Goal: Task Accomplishment & Management: Complete application form

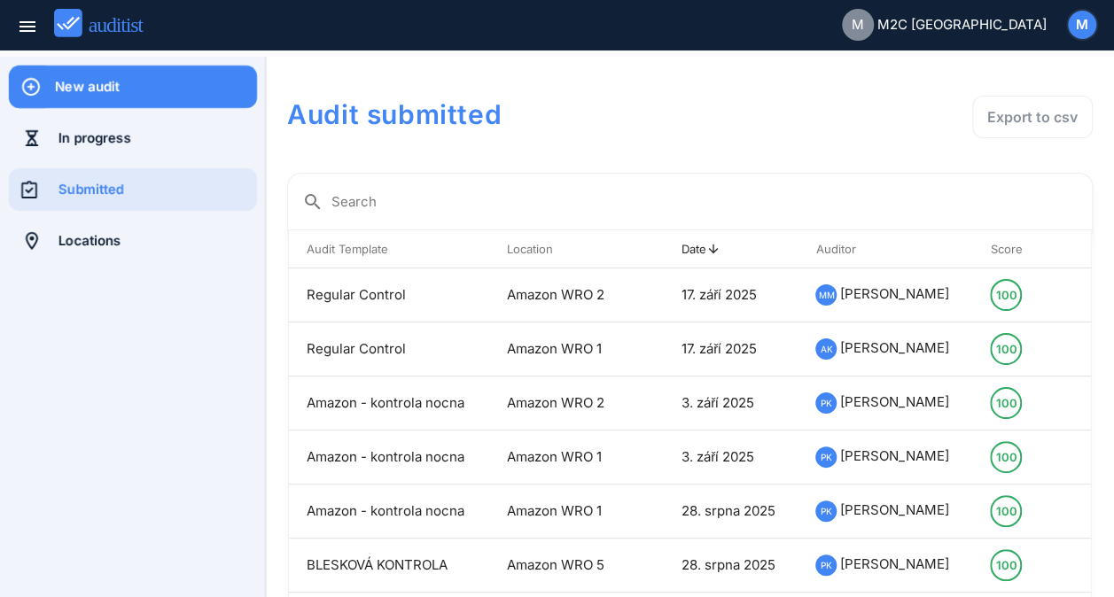
click at [96, 81] on div "New audit" at bounding box center [156, 86] width 202 height 19
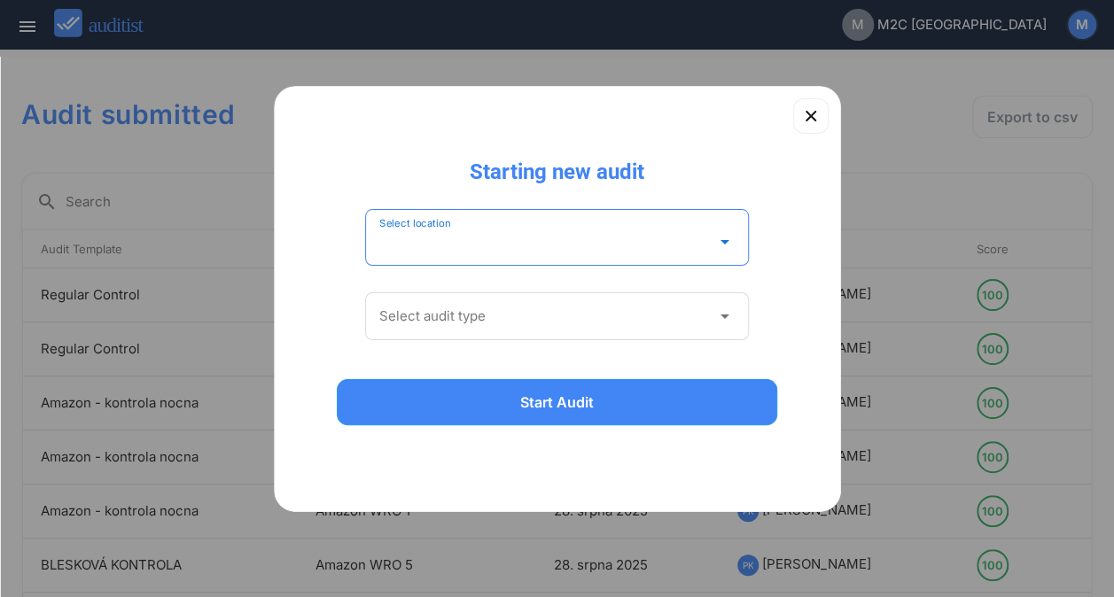
click at [423, 236] on input "Select location" at bounding box center [544, 242] width 331 height 28
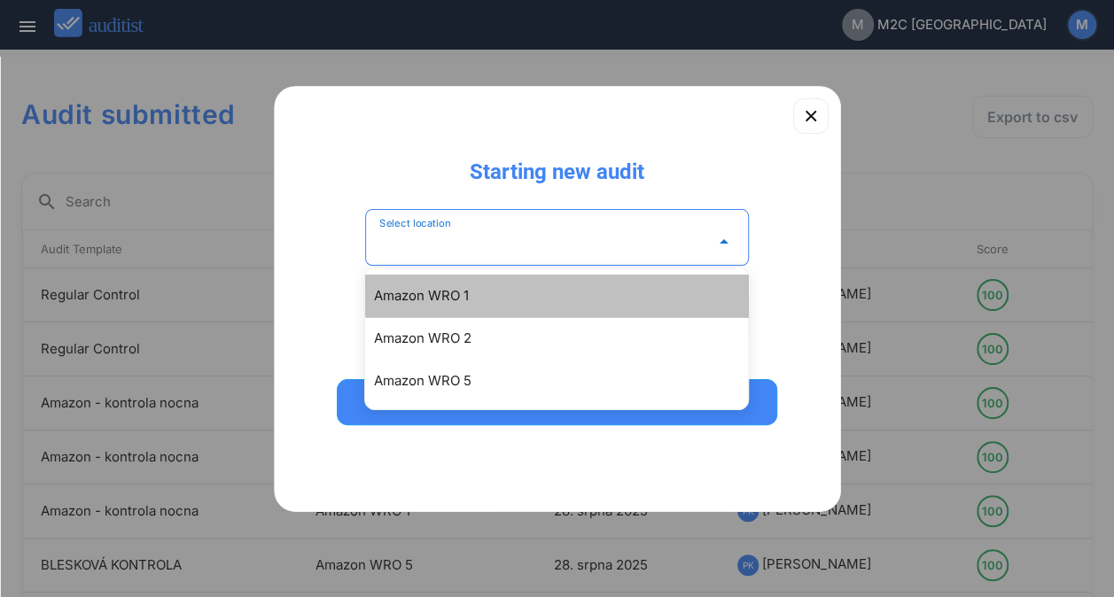
click at [450, 298] on div "Amazon WRO 1" at bounding box center [565, 295] width 383 height 21
type input "**********"
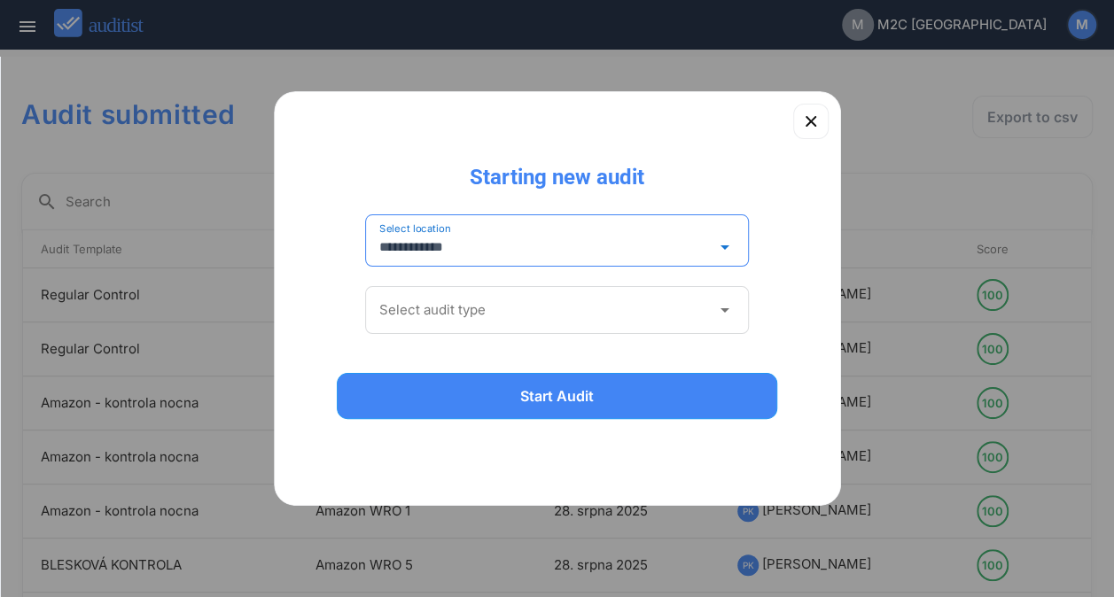
click at [494, 312] on input "Select audit type" at bounding box center [544, 310] width 331 height 28
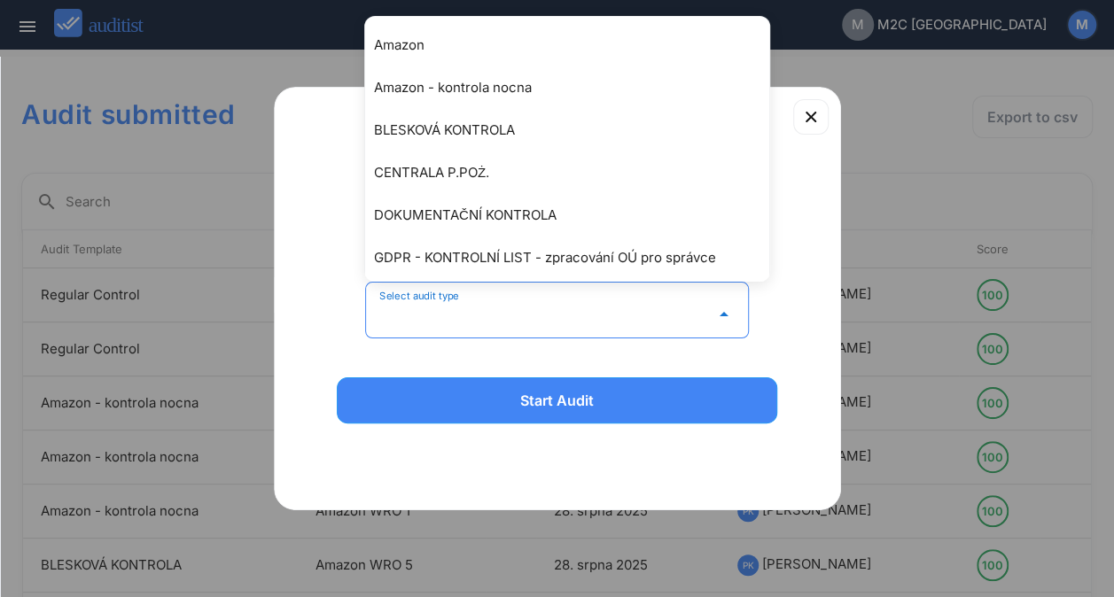
type input "**********"
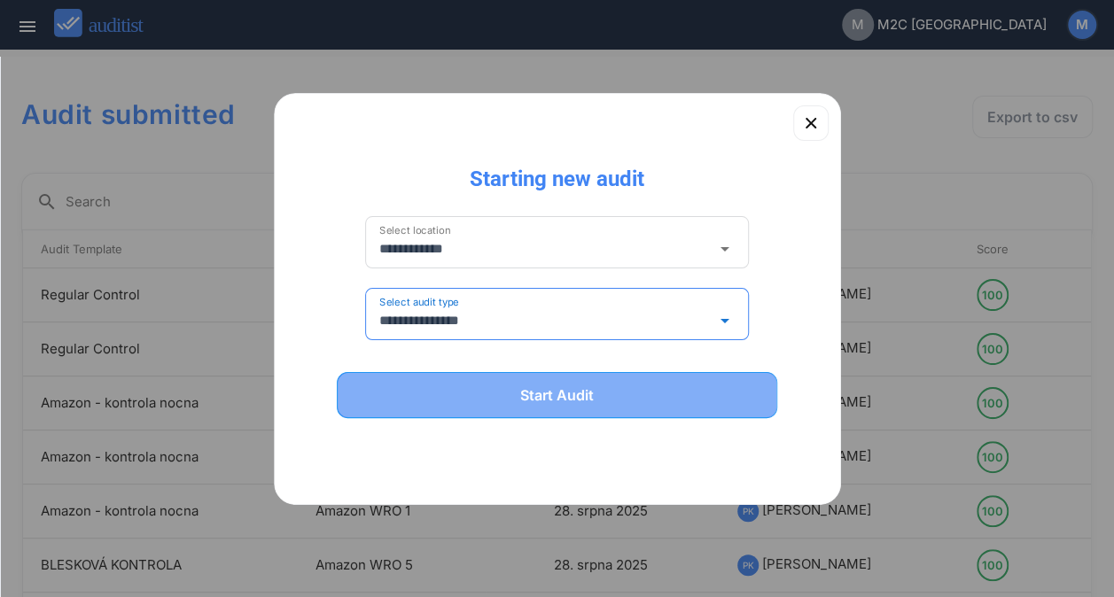
click at [482, 379] on button "Start Audit" at bounding box center [557, 395] width 441 height 46
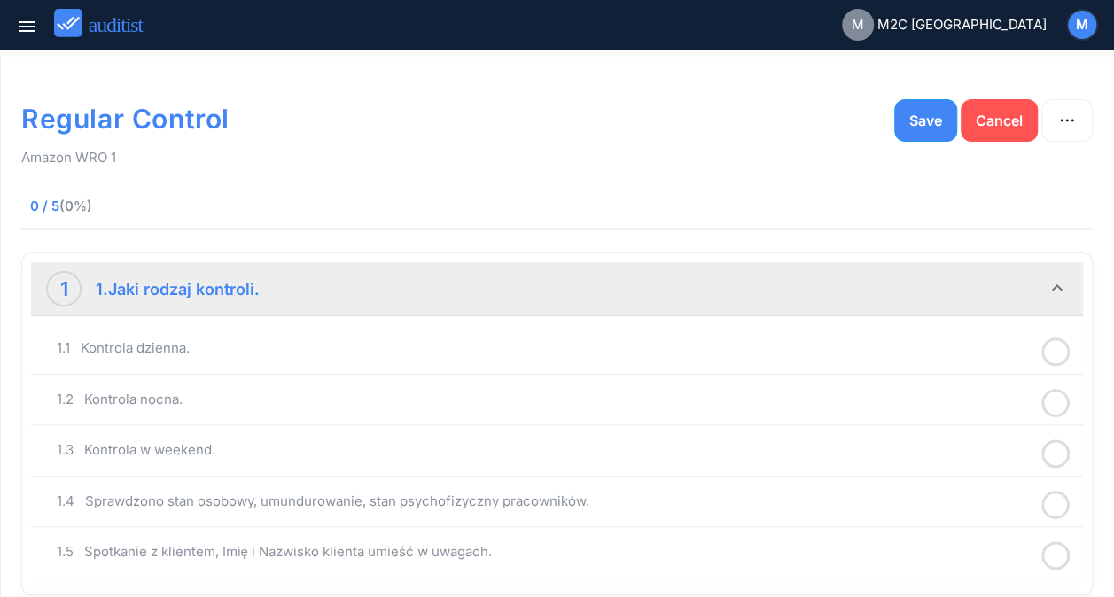
click at [1059, 362] on circle at bounding box center [1056, 352] width 26 height 26
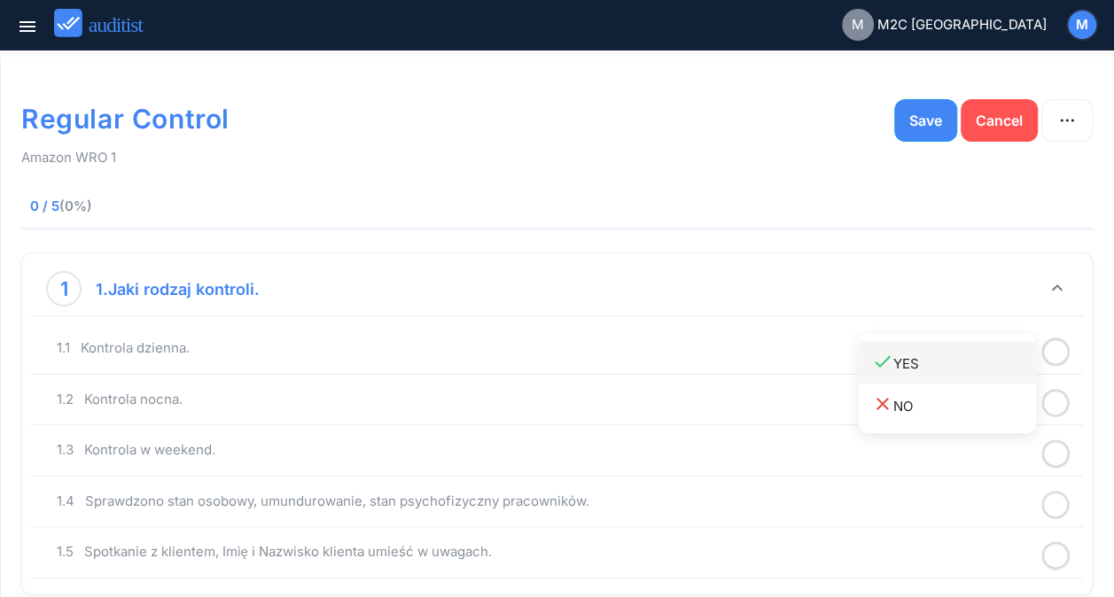
click at [982, 351] on div "done YES" at bounding box center [954, 363] width 164 height 24
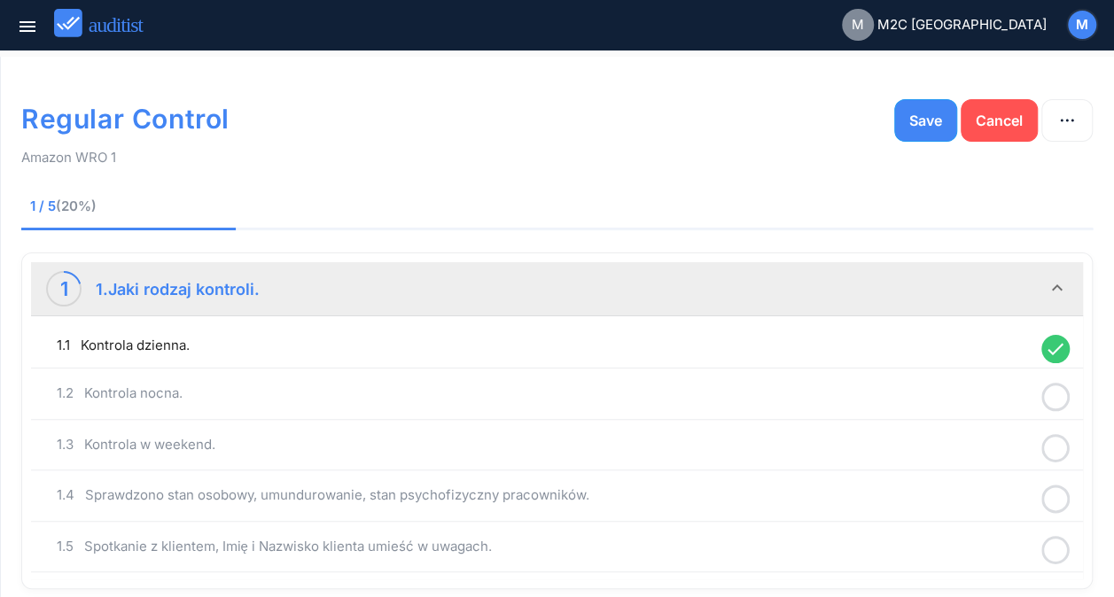
click at [1059, 400] on icon at bounding box center [1055, 397] width 28 height 35
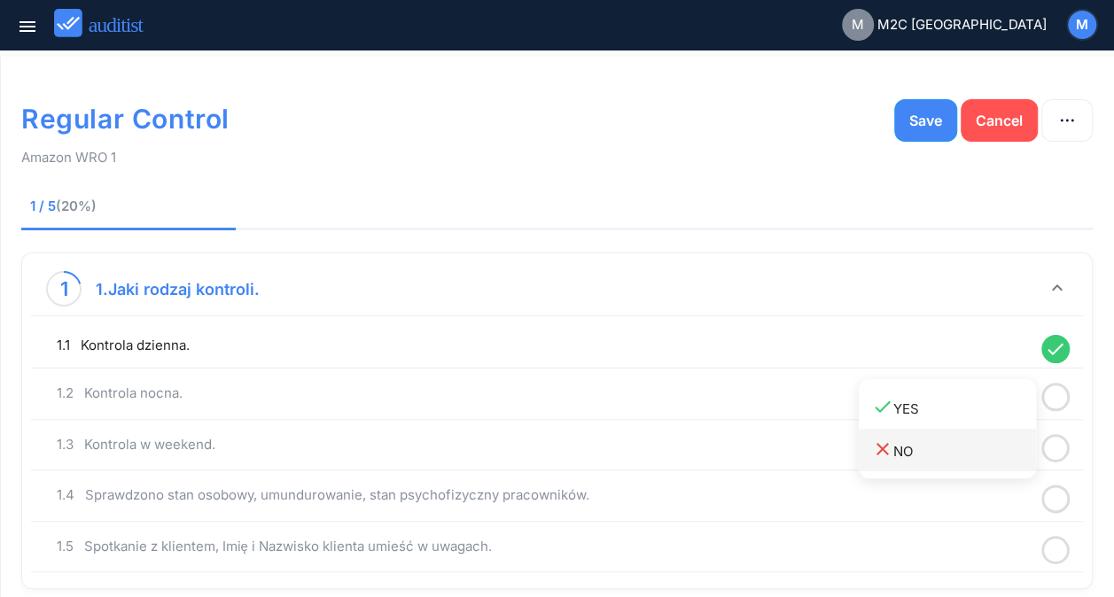
click at [947, 447] on div "close NO" at bounding box center [954, 451] width 164 height 24
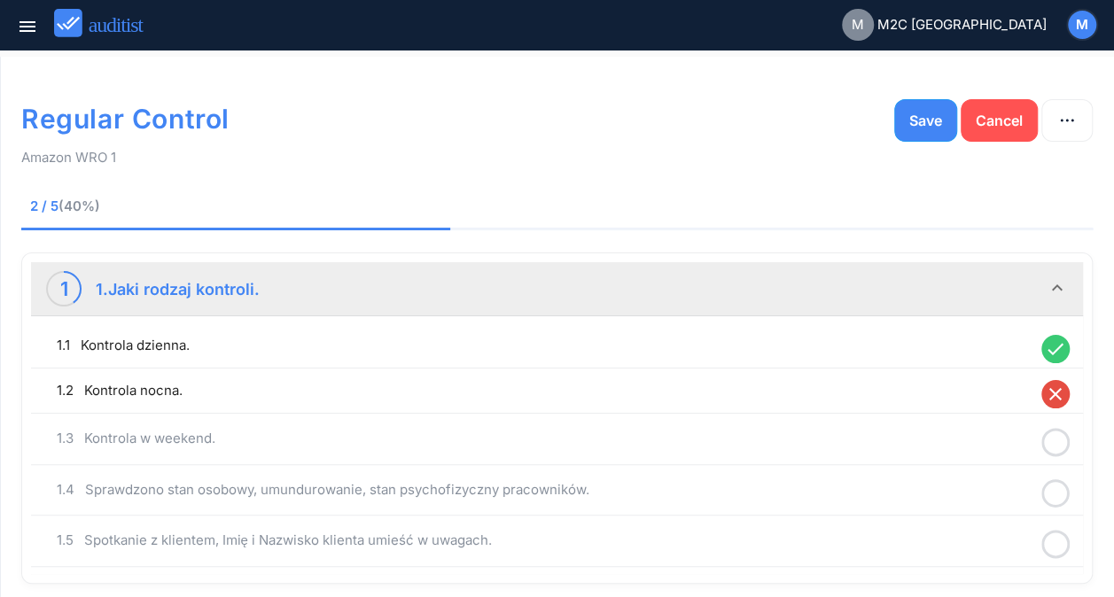
click at [1056, 436] on icon at bounding box center [1055, 442] width 28 height 35
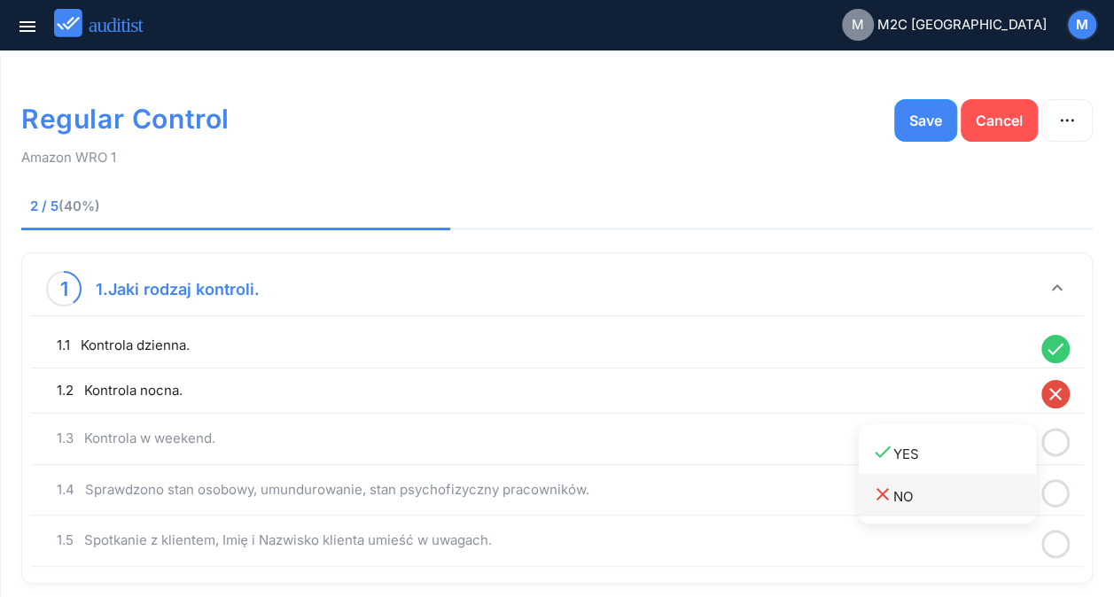
click at [949, 494] on div "close NO" at bounding box center [954, 496] width 164 height 24
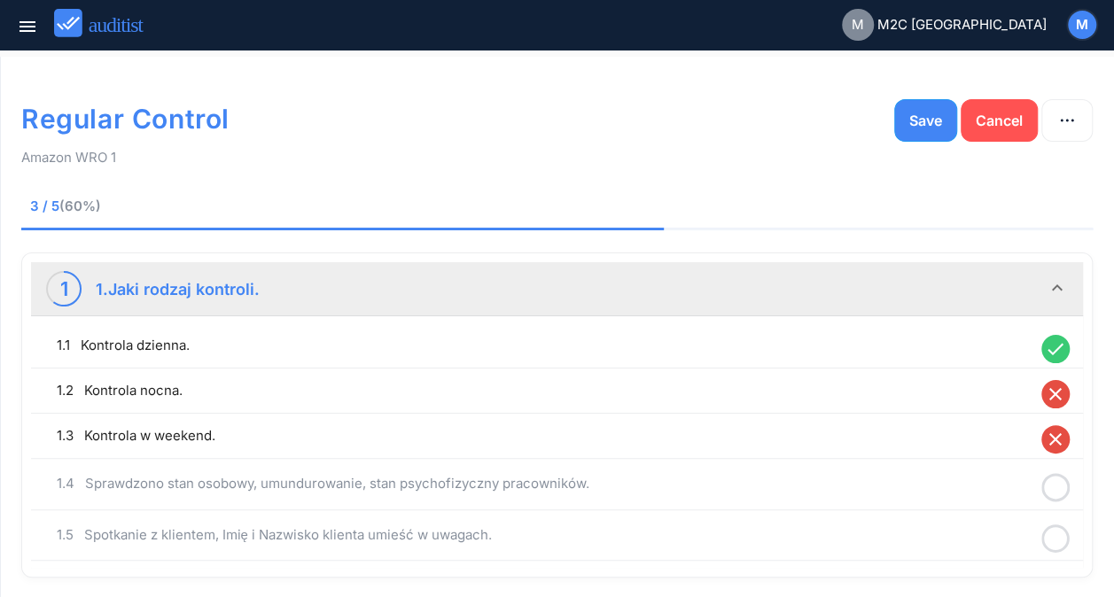
click at [1052, 496] on icon at bounding box center [1055, 487] width 28 height 35
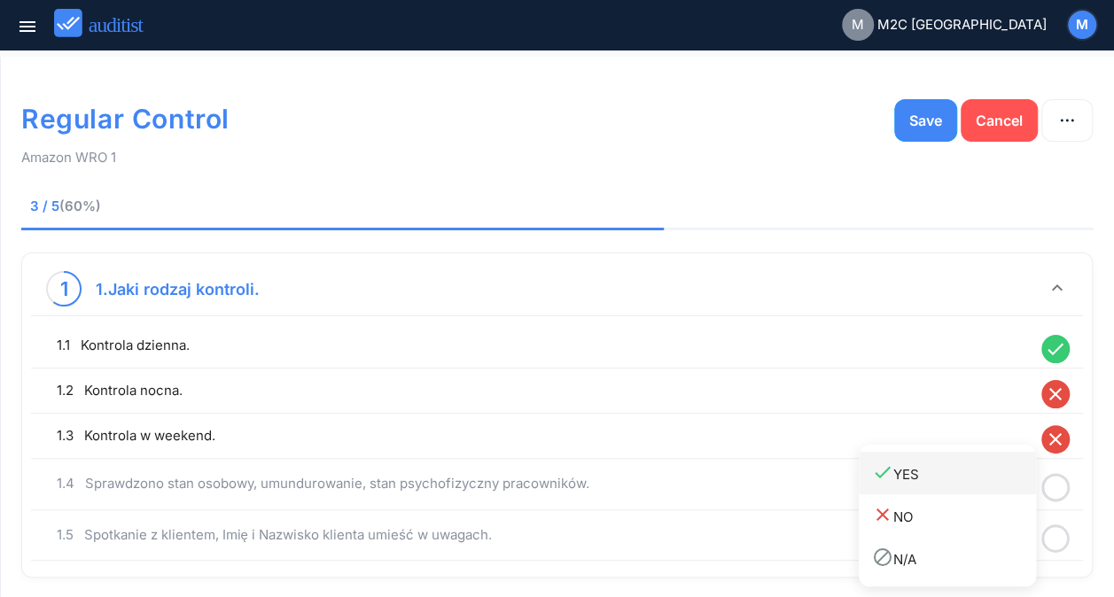
click at [899, 479] on div "done YES" at bounding box center [954, 474] width 164 height 24
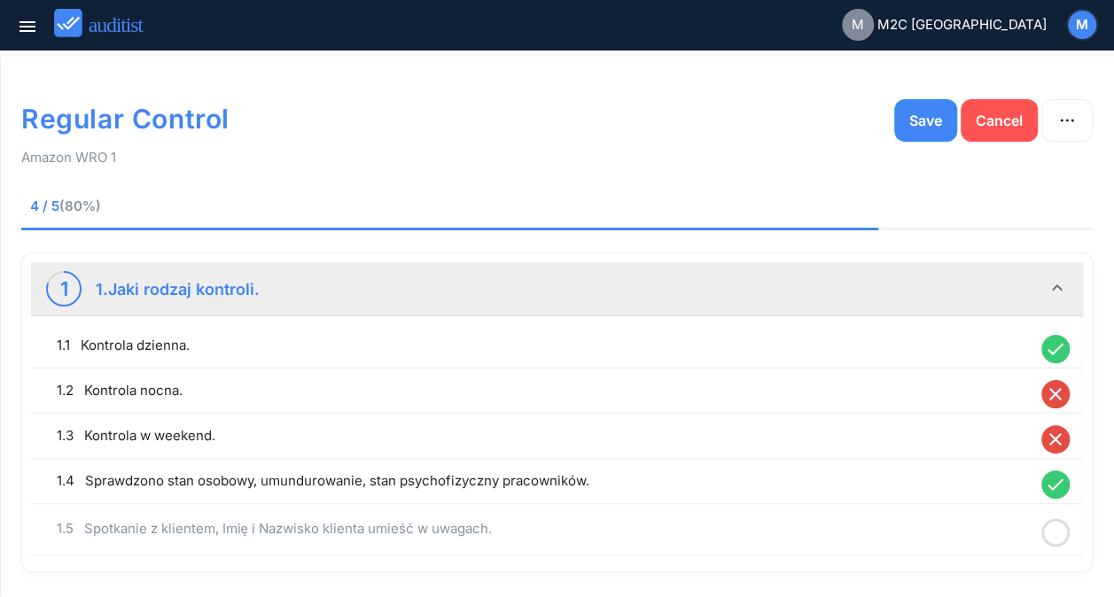
click at [1052, 526] on icon at bounding box center [1055, 533] width 28 height 35
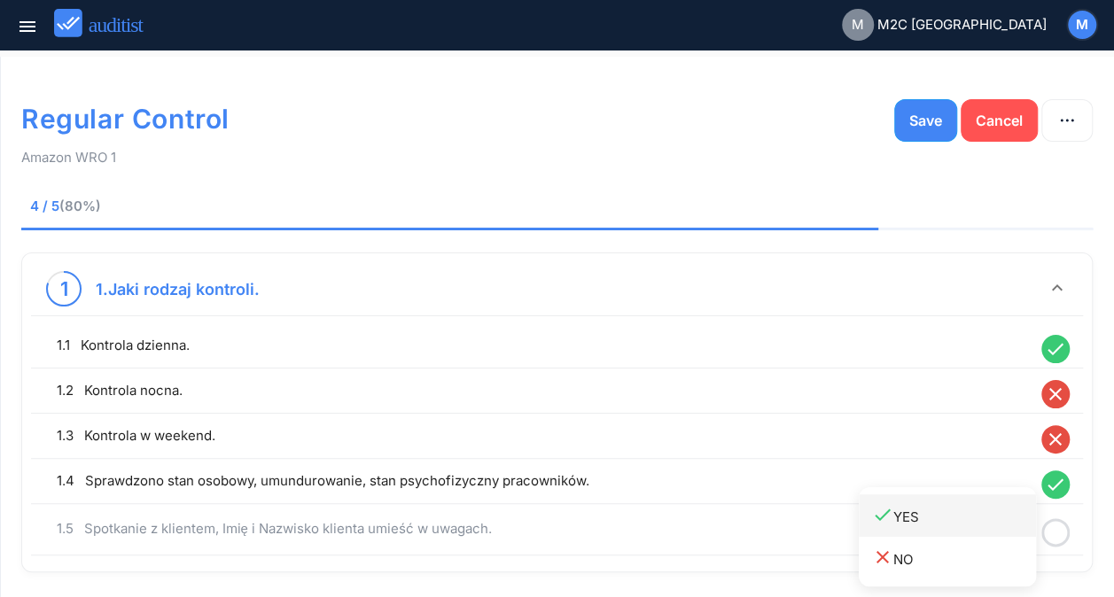
click at [962, 519] on div "done YES" at bounding box center [954, 516] width 164 height 24
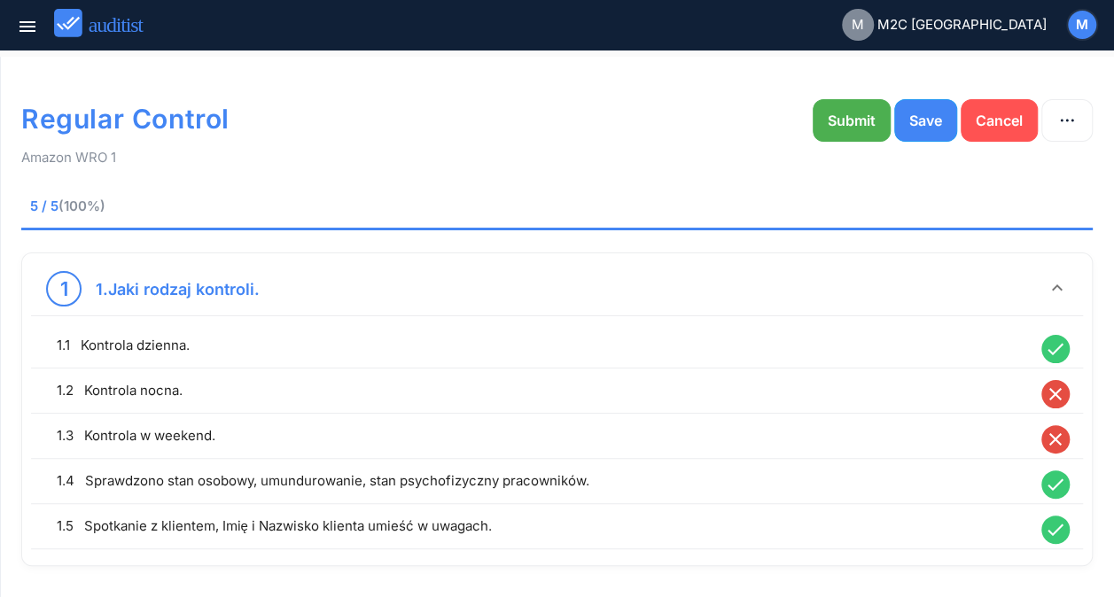
scroll to position [60, 0]
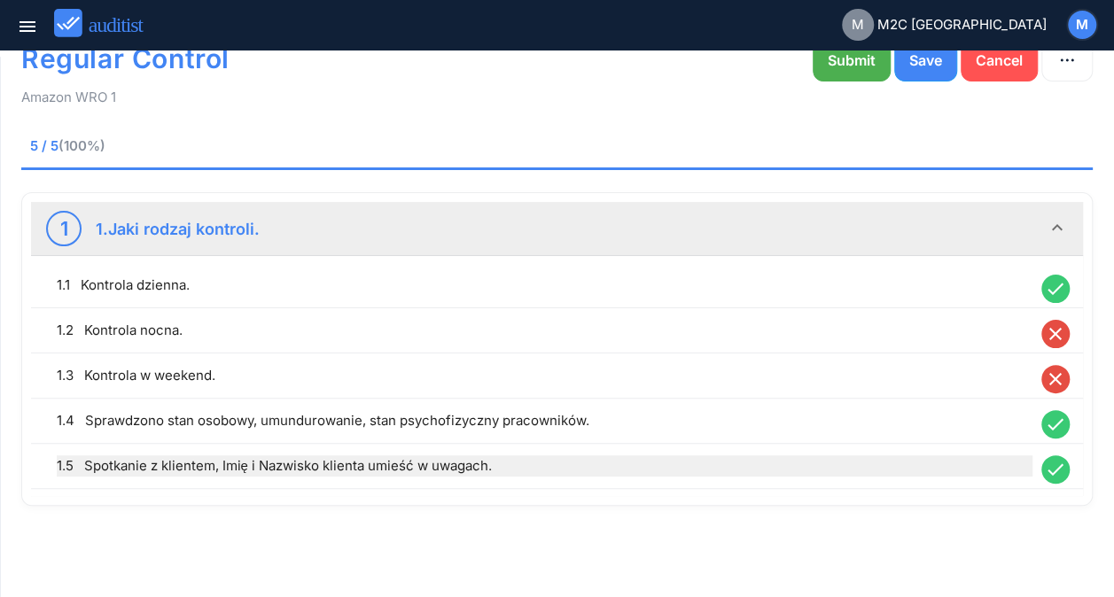
click at [941, 461] on div "1.5 Spotkanie z klientem, Imię i Nazwisko klienta umieść w uwagach." at bounding box center [544, 465] width 975 height 21
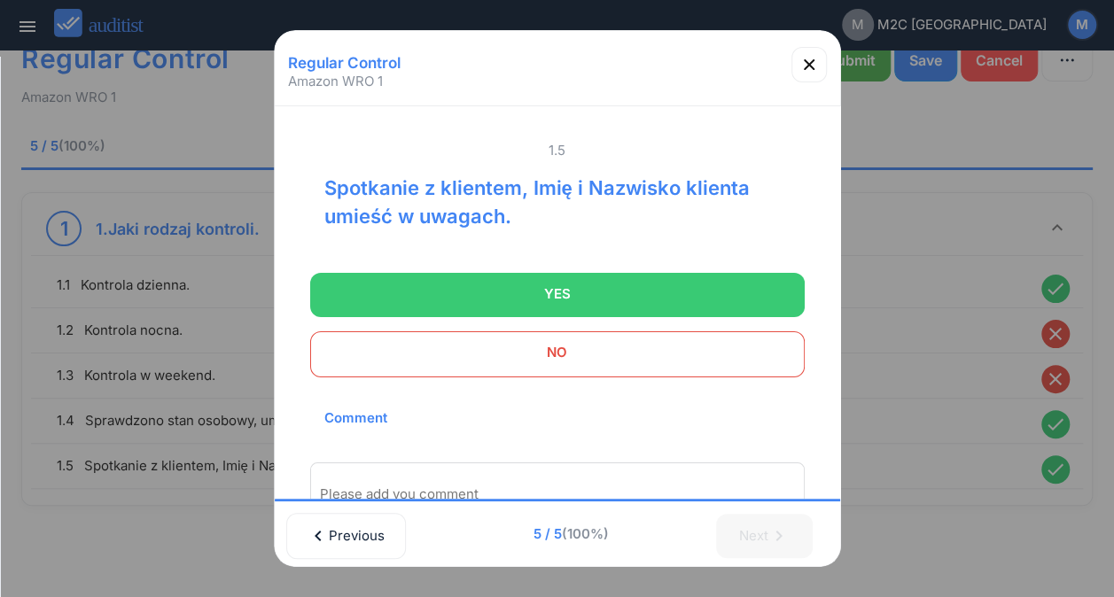
click at [664, 478] on div "Please add you comment" at bounding box center [557, 493] width 494 height 62
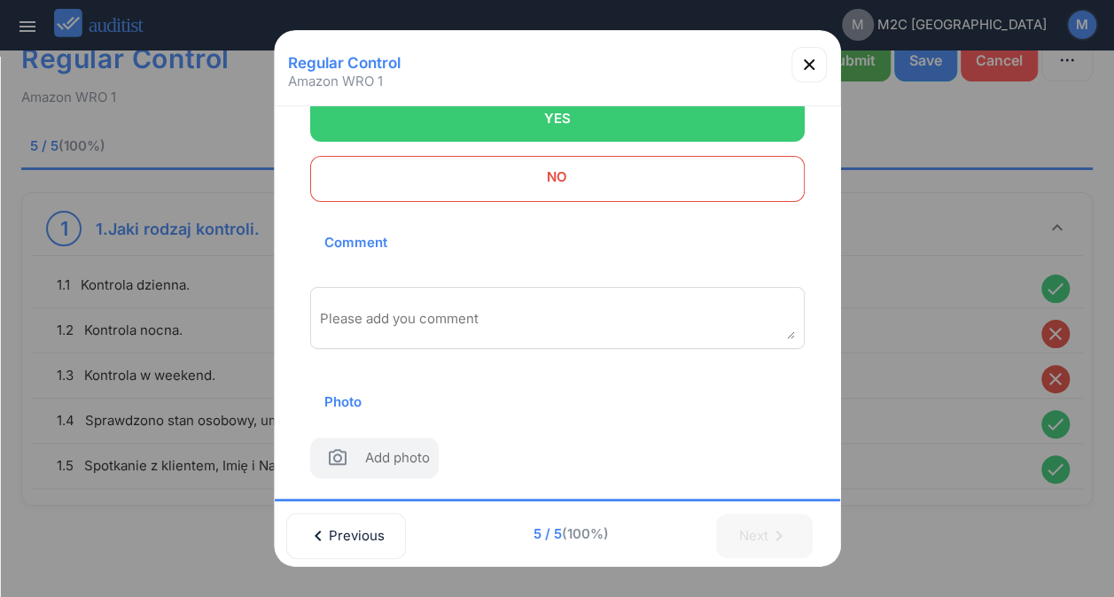
click at [664, 478] on div "1.5 Spotkanie z klientem, Imię i Nazwisko klienta umieść w uwagach. YES NO Comm…" at bounding box center [557, 222] width 537 height 555
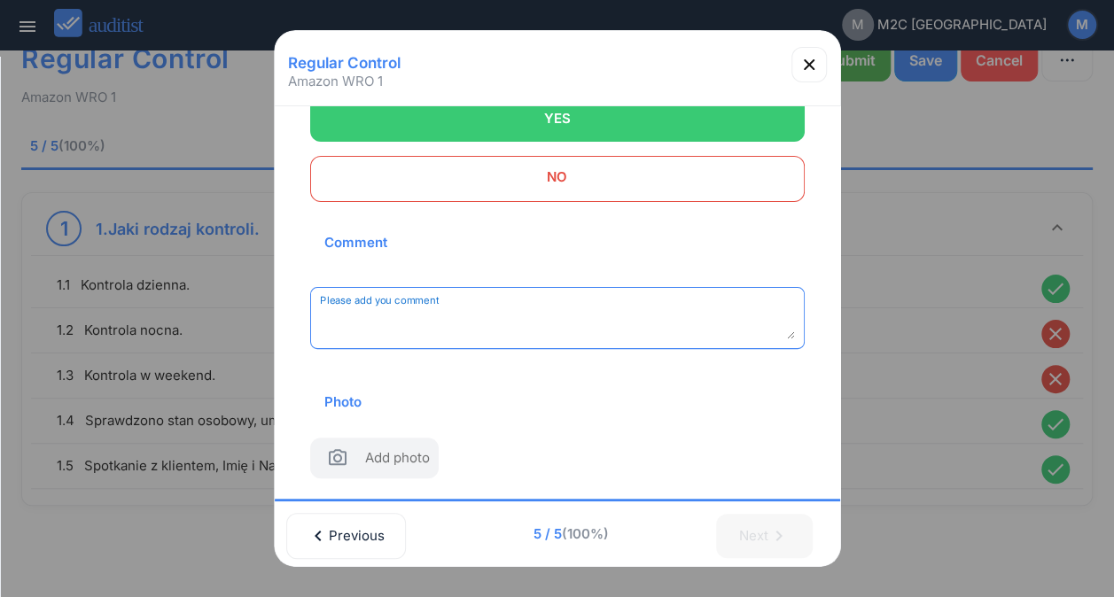
click at [585, 319] on textarea "Please add you comment" at bounding box center [557, 324] width 475 height 29
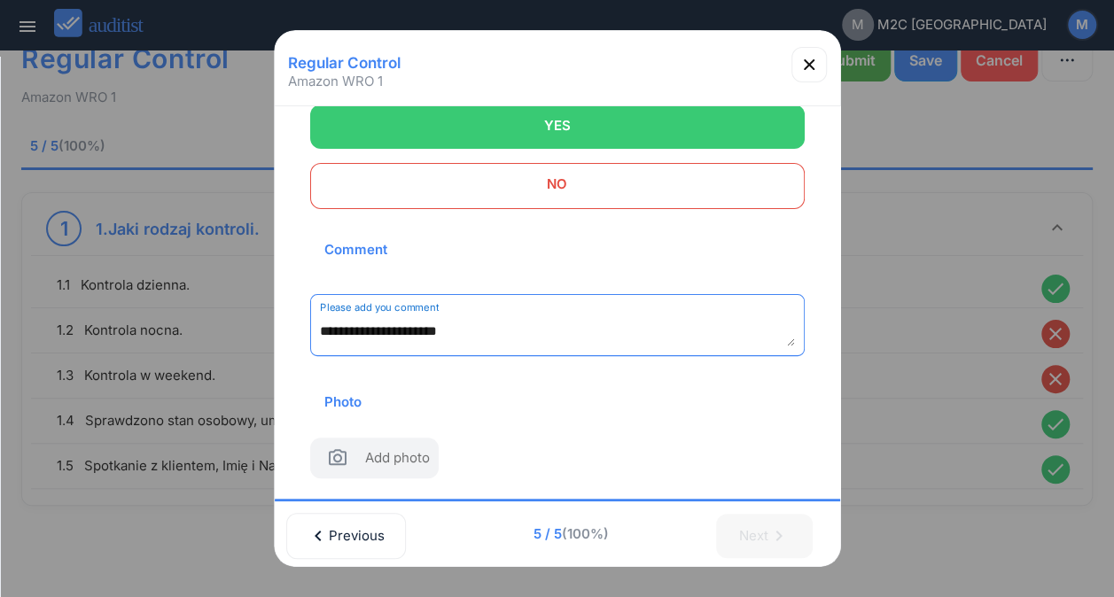
type textarea "**********"
click at [638, 375] on div "Photo Add photo" at bounding box center [557, 426] width 494 height 105
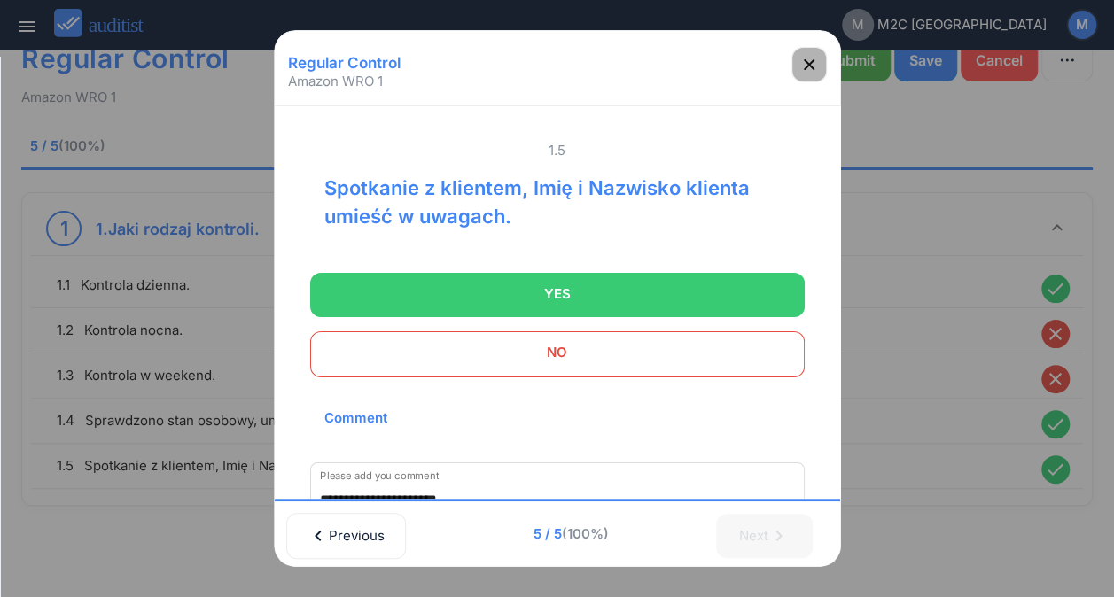
click at [805, 50] on button "button" at bounding box center [808, 64] width 35 height 35
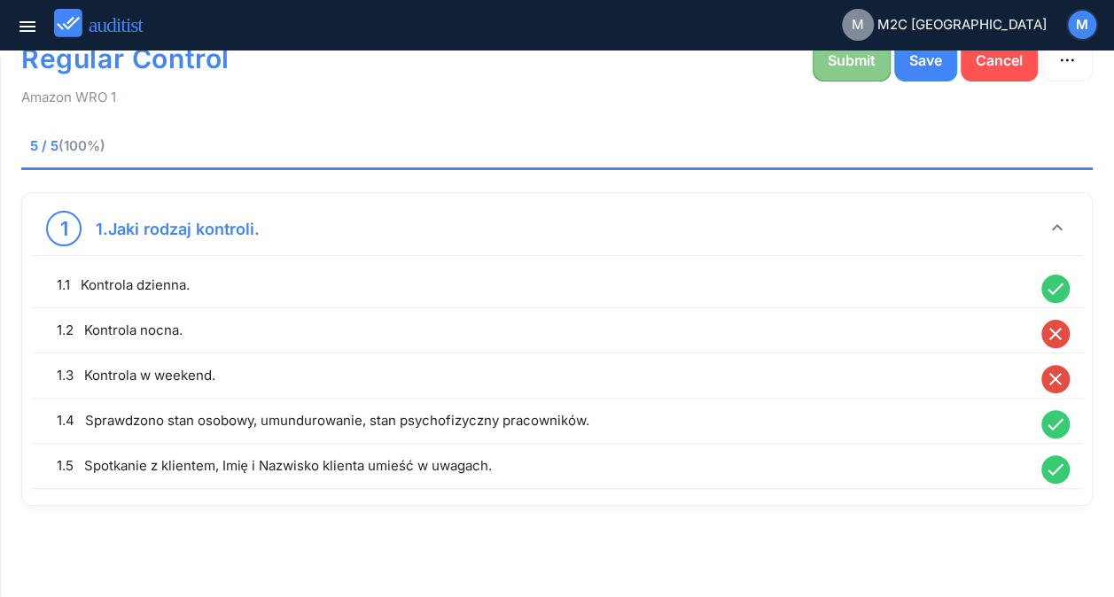
click at [845, 71] on button "Submit" at bounding box center [851, 60] width 78 height 43
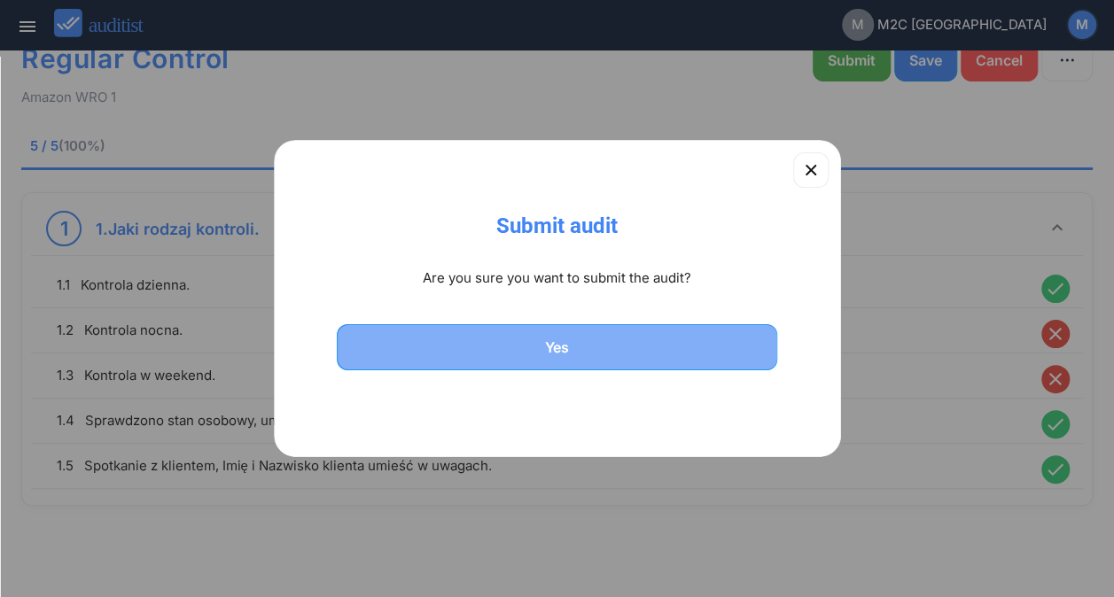
click at [554, 332] on button "Yes" at bounding box center [557, 347] width 441 height 46
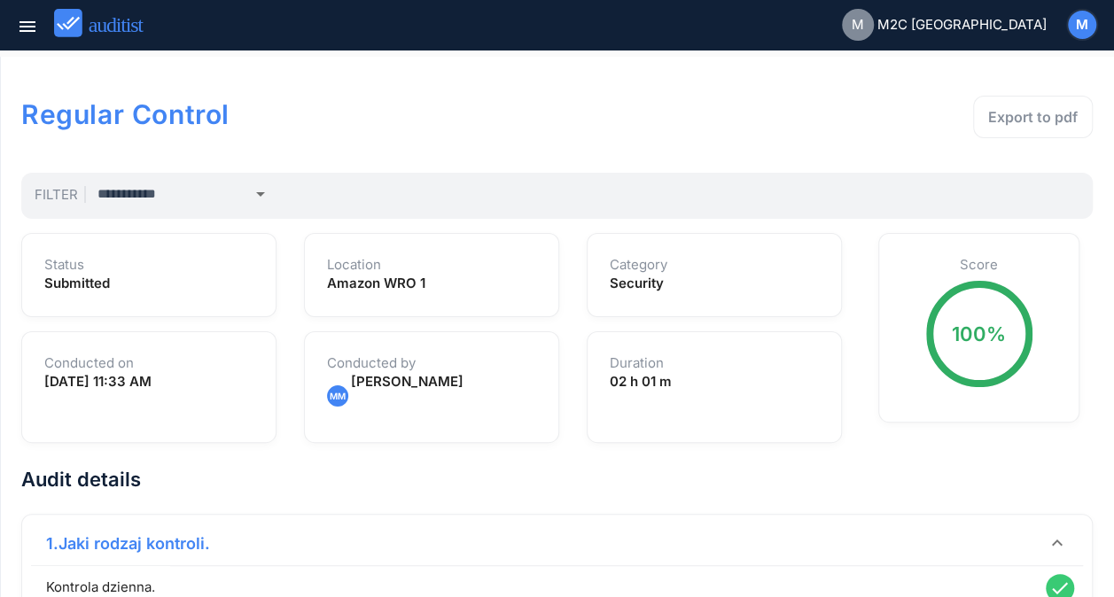
click at [92, 23] on img at bounding box center [106, 23] width 105 height 29
click at [39, 36] on div "menu" at bounding box center [28, 26] width 32 height 21
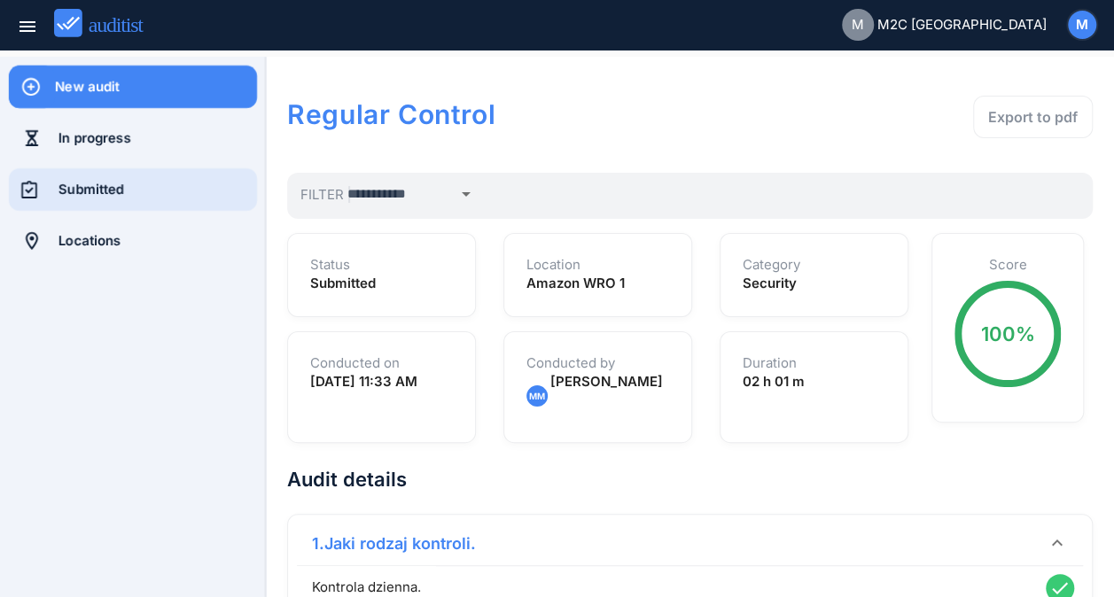
click at [92, 186] on div "Submitted" at bounding box center [157, 189] width 198 height 19
